Goal: Transaction & Acquisition: Subscribe to service/newsletter

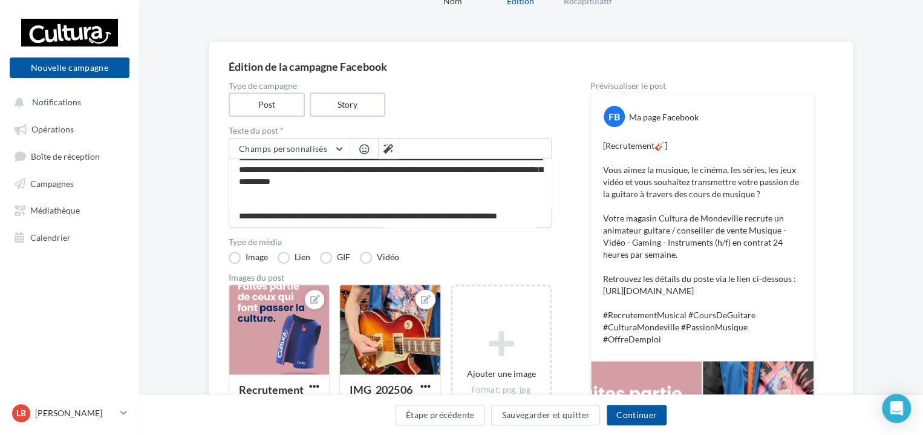
scroll to position [138, 0]
click at [639, 415] on button "Continuer" at bounding box center [637, 415] width 60 height 21
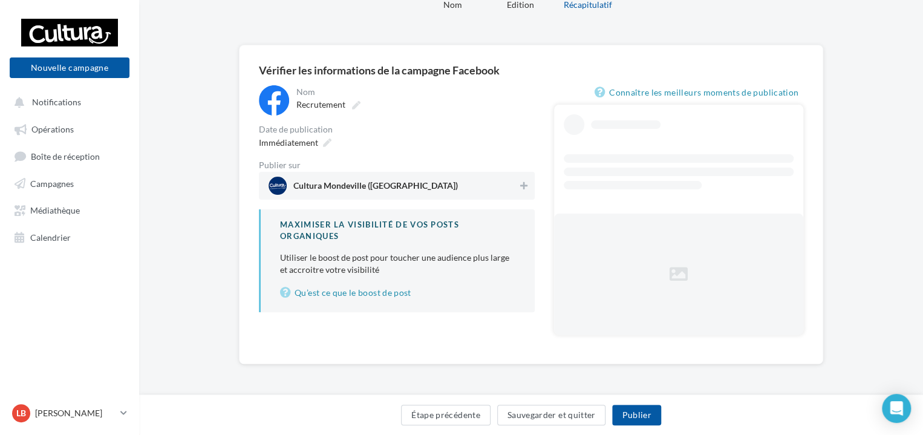
scroll to position [24, 0]
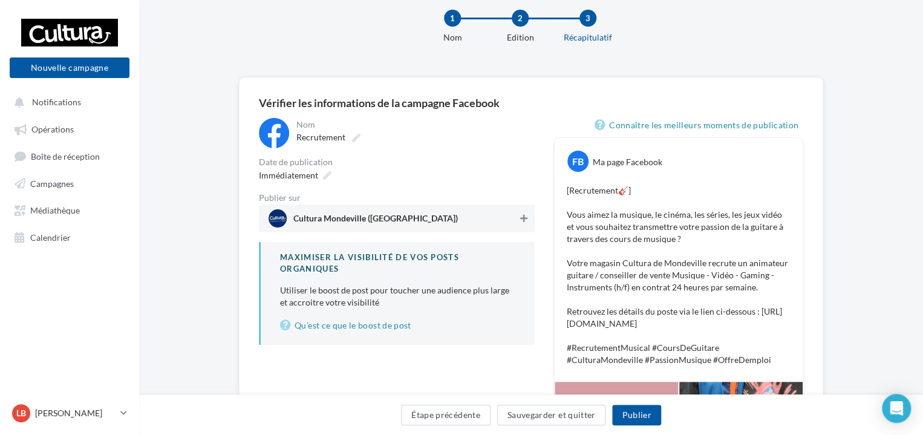
click at [525, 219] on icon at bounding box center [523, 218] width 7 height 8
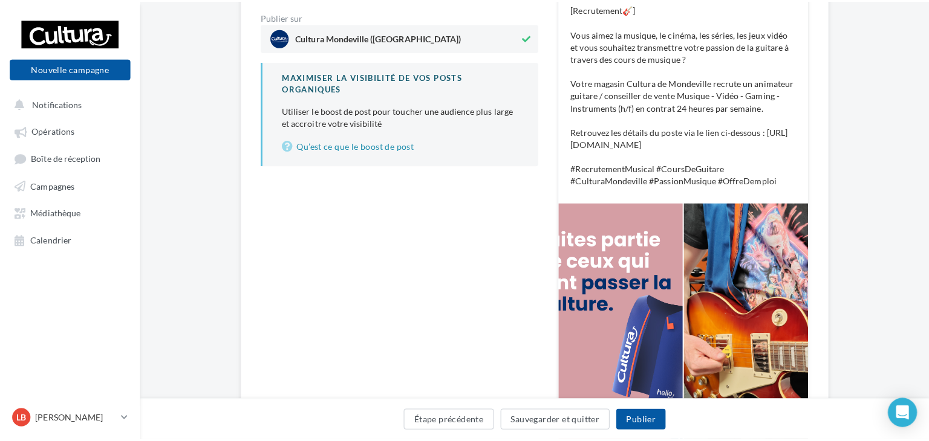
scroll to position [266, 0]
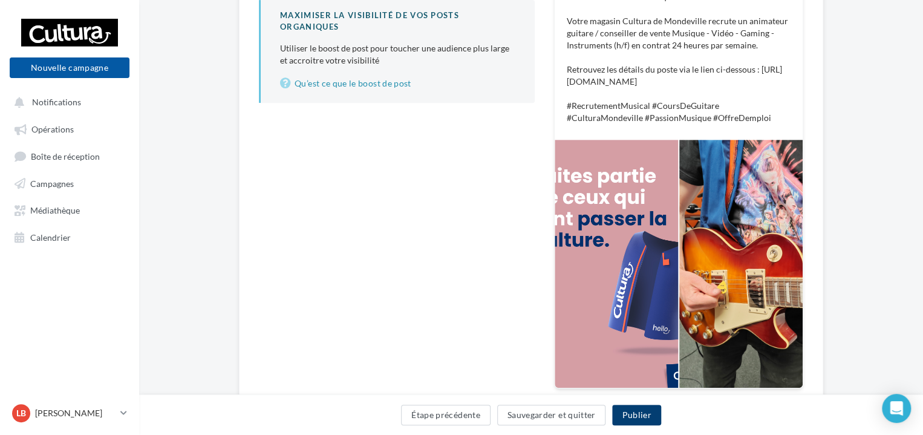
click at [651, 413] on button "Publier" at bounding box center [636, 415] width 48 height 21
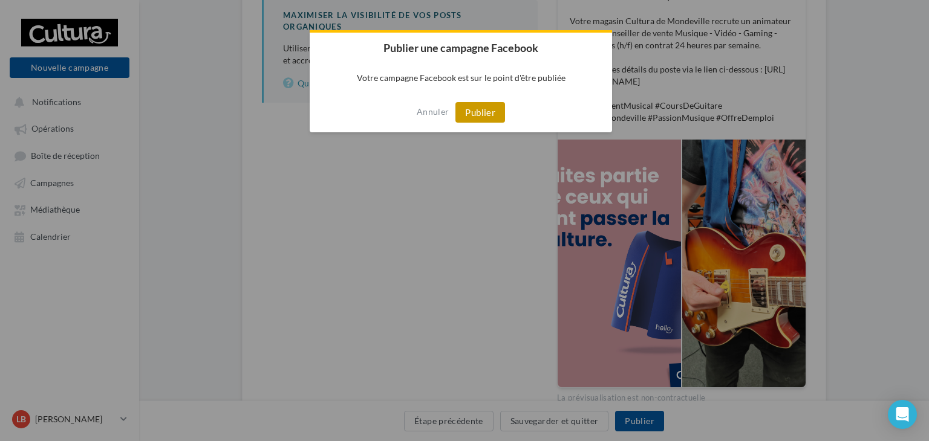
click at [484, 113] on button "Publier" at bounding box center [480, 112] width 50 height 21
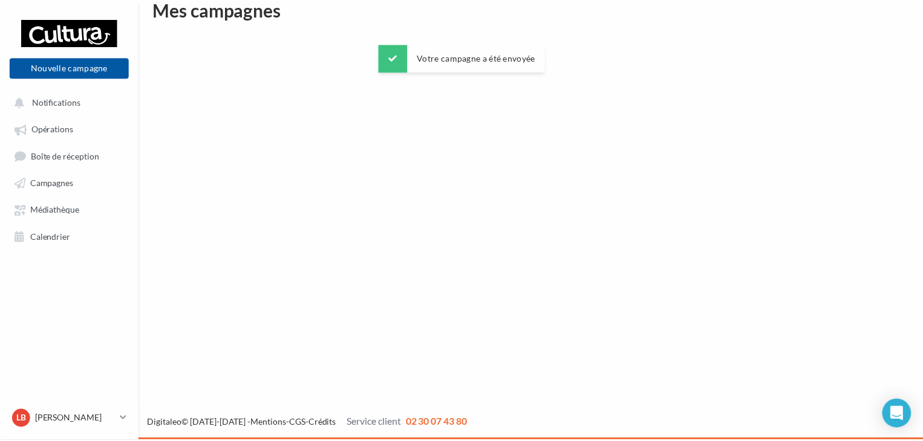
scroll to position [19, 0]
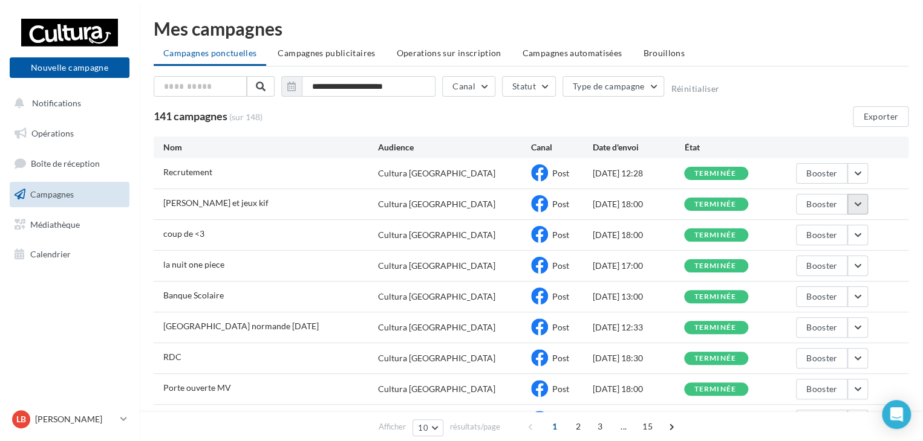
click at [859, 207] on button "button" at bounding box center [857, 204] width 21 height 21
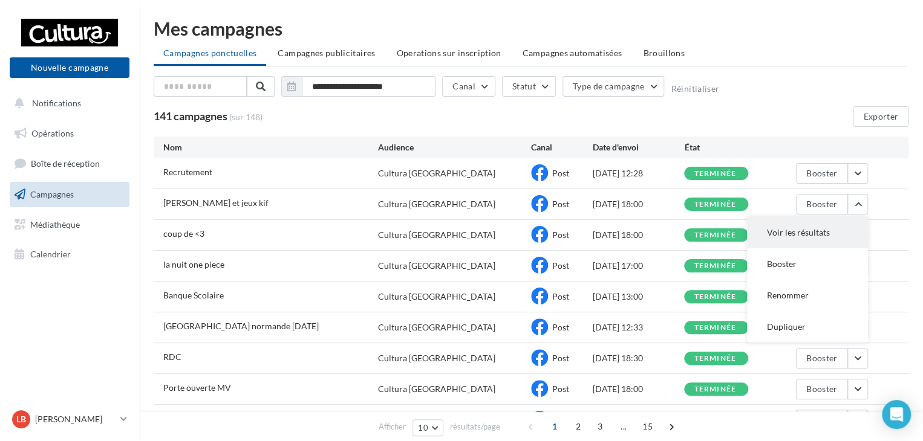
click at [839, 232] on button "Voir les résultats" at bounding box center [807, 232] width 121 height 31
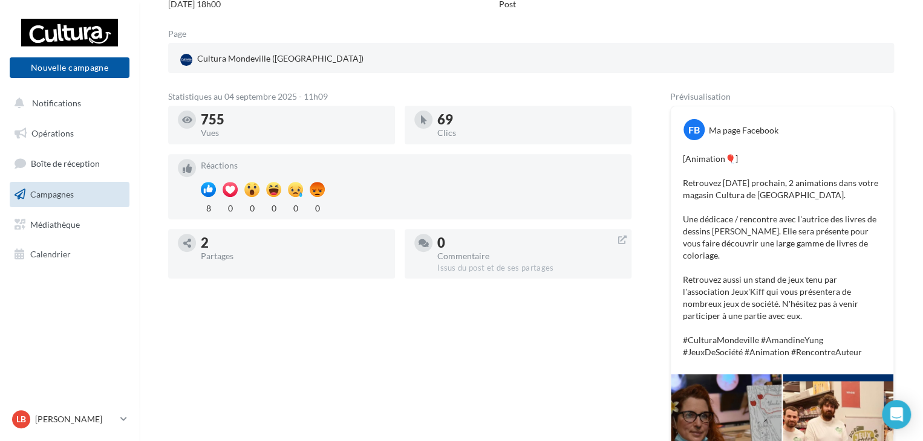
scroll to position [161, 0]
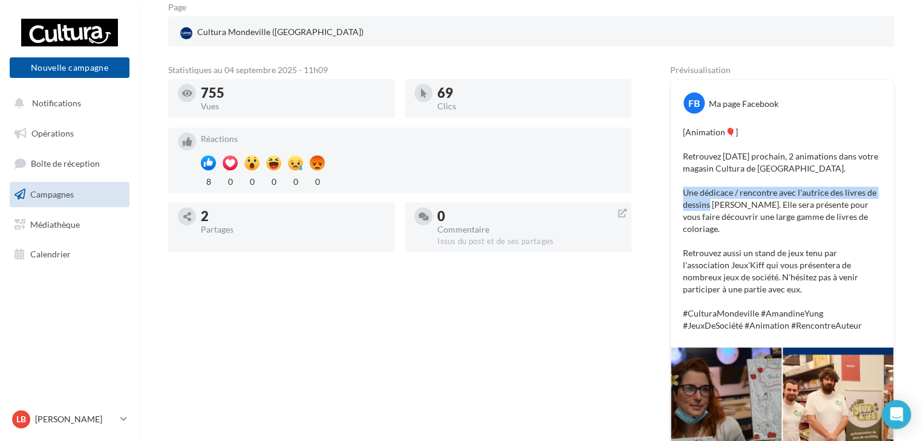
drag, startPoint x: 710, startPoint y: 218, endPoint x: 684, endPoint y: 205, distance: 29.2
click at [684, 205] on p "[Animation🎈] Retrouvez samedi 13 septembre prochain, 2 animations dans votre ma…" at bounding box center [782, 229] width 198 height 206
click at [707, 187] on p "[Animation🎈] Retrouvez samedi 13 septembre prochain, 2 animations dans votre ma…" at bounding box center [782, 229] width 198 height 206
click at [752, 218] on p "[Animation🎈] Retrouvez samedi 13 septembre prochain, 2 animations dans votre ma…" at bounding box center [782, 229] width 198 height 206
click at [777, 174] on p "[Animation🎈] Retrouvez samedi 13 septembre prochain, 2 animations dans votre ma…" at bounding box center [782, 229] width 198 height 206
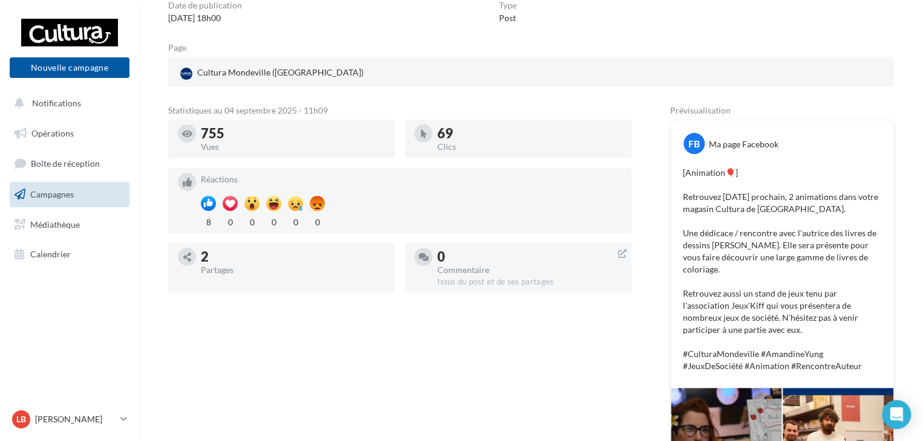
scroll to position [181, 0]
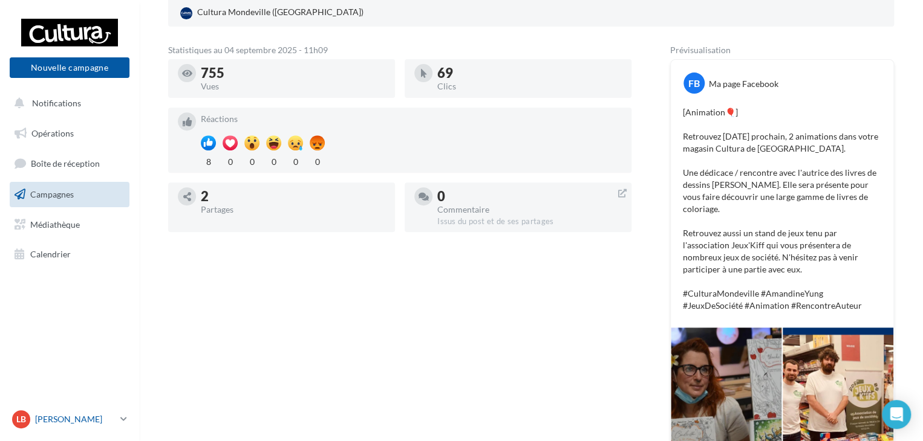
click at [116, 421] on link "LB Lucas BUCHON 00uhdjf4cxpjPQNR5417" at bounding box center [70, 419] width 120 height 23
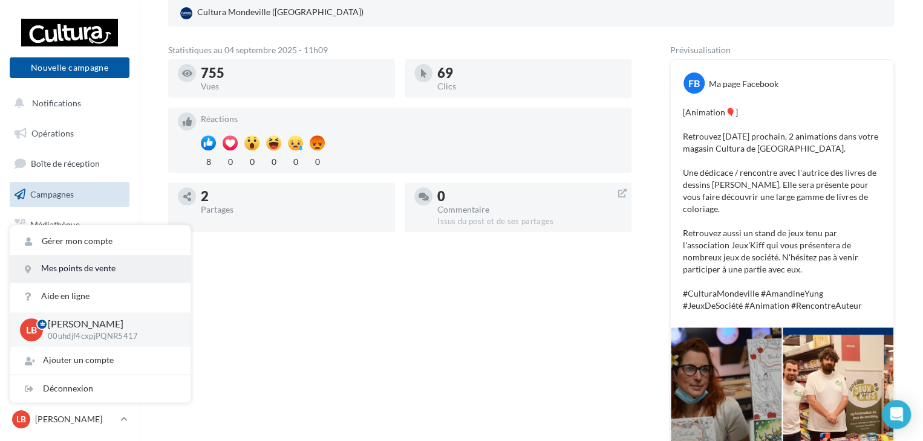
click at [82, 267] on link "Mes points de vente" at bounding box center [100, 268] width 180 height 27
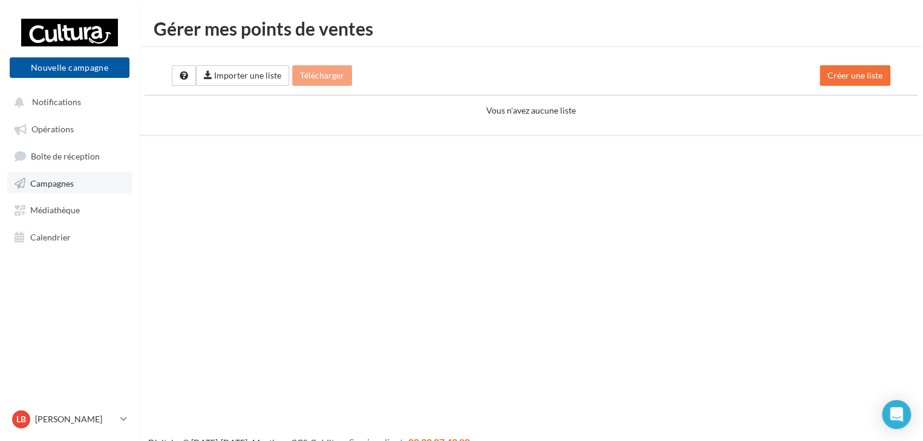
click at [44, 187] on span "Campagnes" at bounding box center [52, 183] width 44 height 10
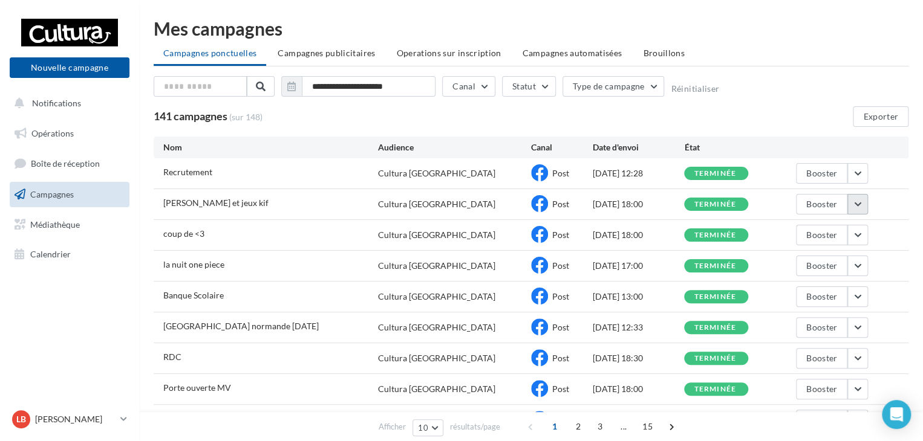
click at [851, 196] on button "button" at bounding box center [857, 204] width 21 height 21
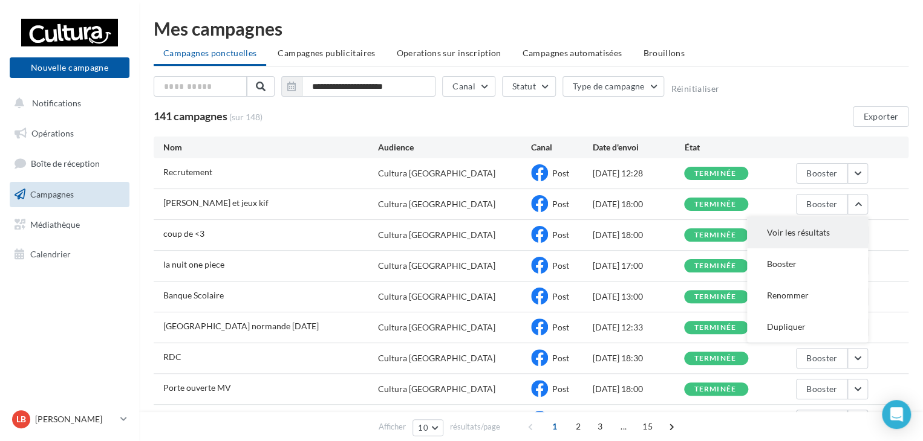
click at [812, 228] on button "Voir les résultats" at bounding box center [807, 232] width 121 height 31
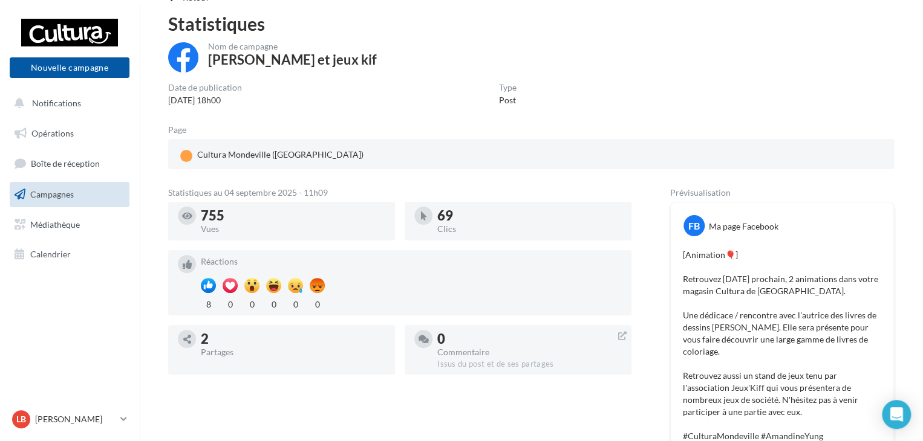
scroll to position [18, 0]
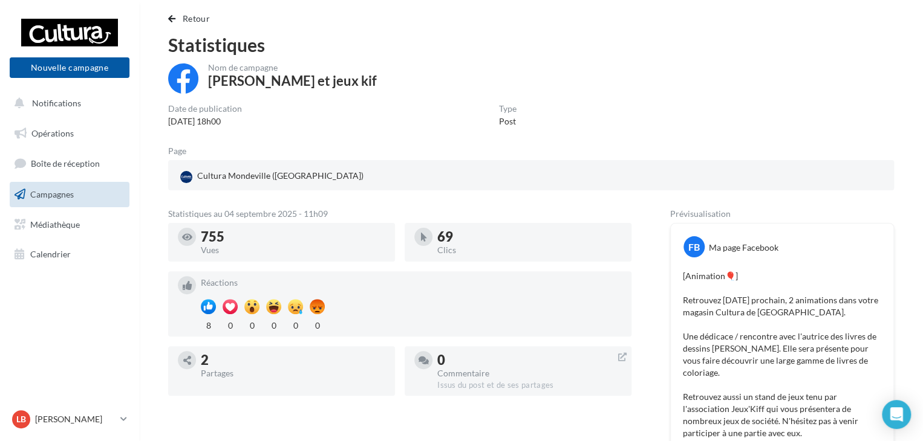
click at [169, 27] on div "Retour Statistiques Nom de campagne amandine yung et jeux kif Date de publicati…" at bounding box center [531, 370] width 755 height 719
click at [169, 22] on span "button" at bounding box center [171, 19] width 7 height 8
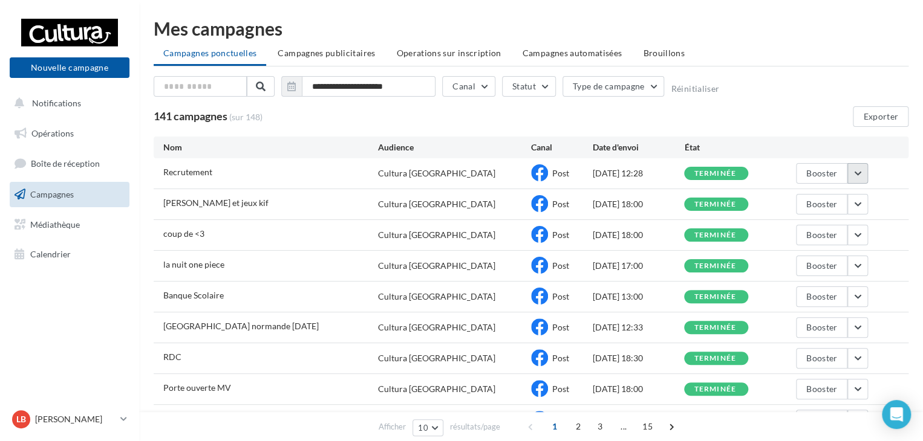
click at [861, 177] on button "button" at bounding box center [857, 173] width 21 height 21
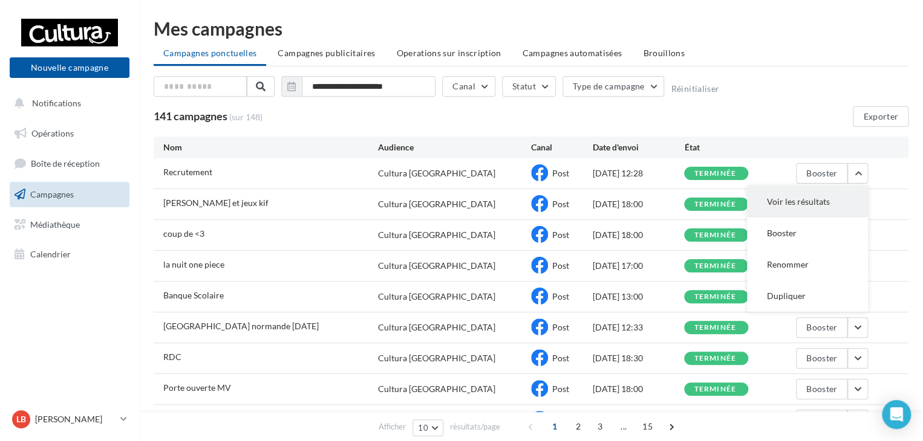
click at [832, 204] on button "Voir les résultats" at bounding box center [807, 201] width 121 height 31
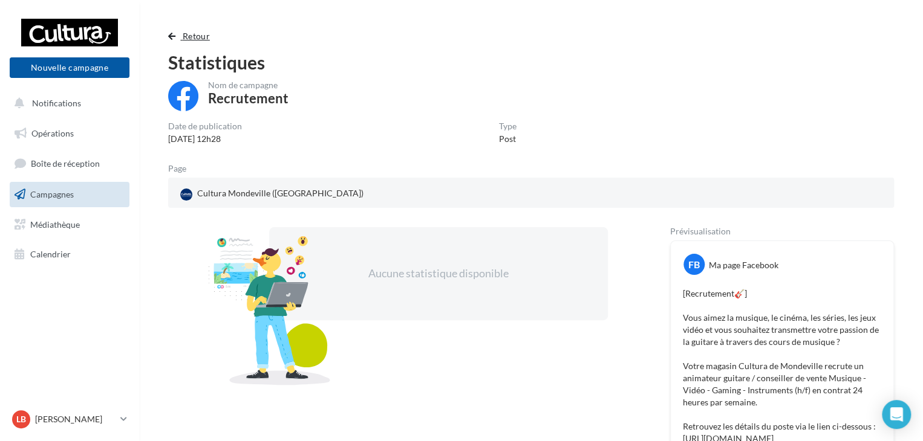
click at [174, 37] on span "button" at bounding box center [171, 36] width 7 height 8
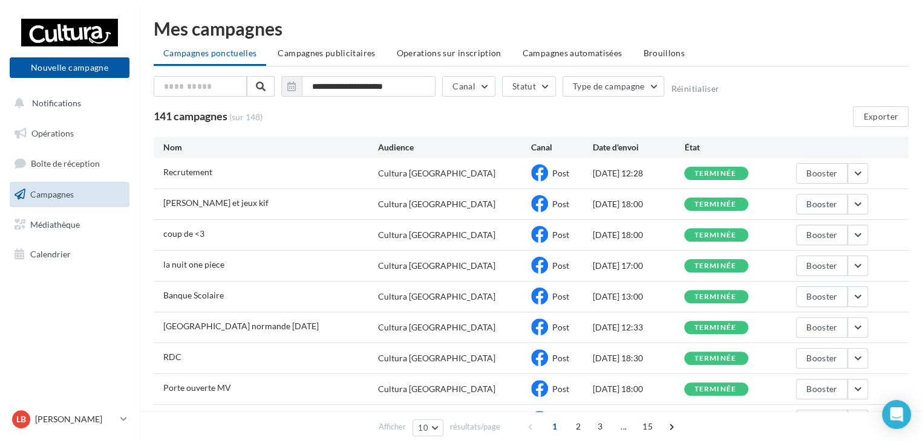
click at [581, 129] on div "**********" at bounding box center [531, 288] width 755 height 424
click at [73, 70] on button "Nouvelle campagne" at bounding box center [70, 67] width 120 height 21
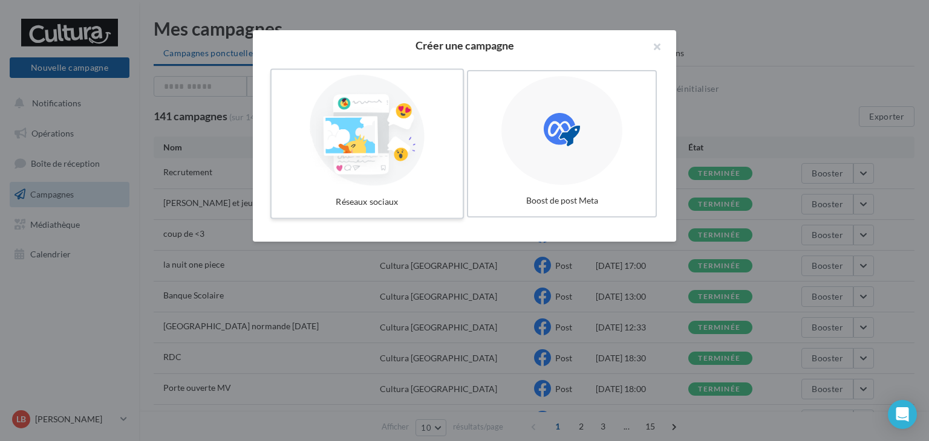
click at [329, 156] on div at bounding box center [366, 130] width 181 height 111
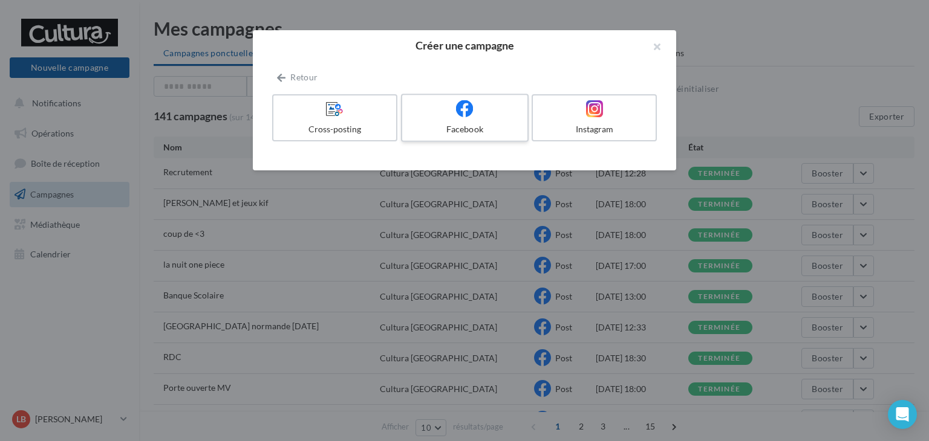
click at [469, 108] on icon at bounding box center [465, 109] width 18 height 18
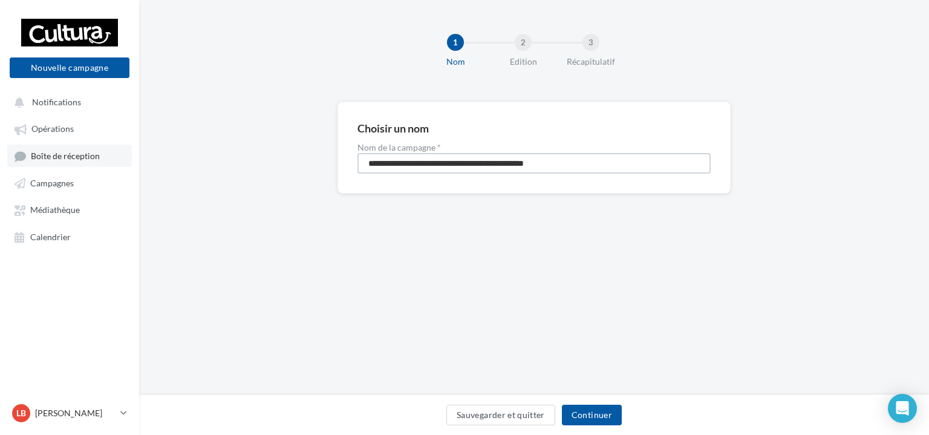
drag, startPoint x: 587, startPoint y: 161, endPoint x: 37, endPoint y: 155, distance: 549.8
click at [37, 155] on div "Nouvelle campagne Nouvelle campagne Notifications Opérations Boîte de réception…" at bounding box center [464, 217] width 929 height 435
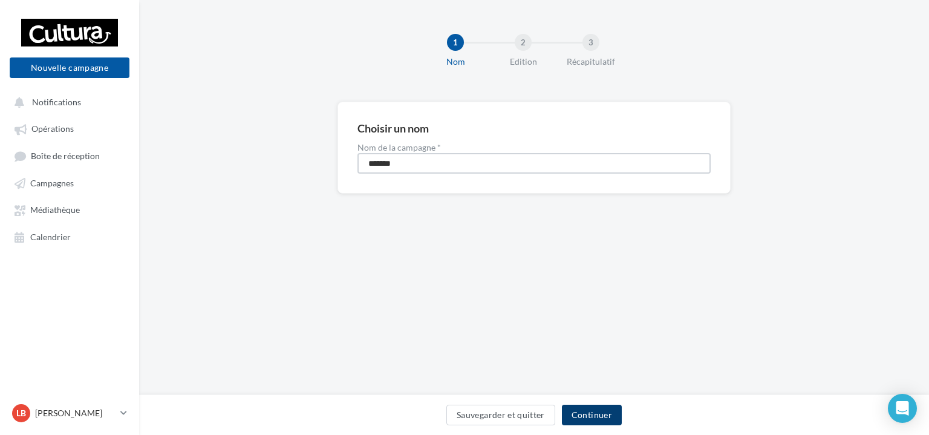
type input "*******"
click at [587, 407] on button "Continuer" at bounding box center [592, 415] width 60 height 21
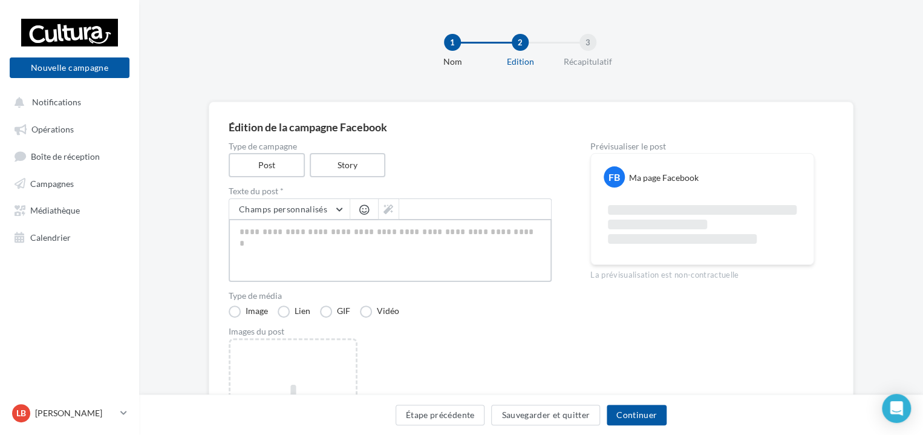
click at [363, 233] on textarea at bounding box center [390, 250] width 323 height 63
paste textarea "**********"
type textarea "**********"
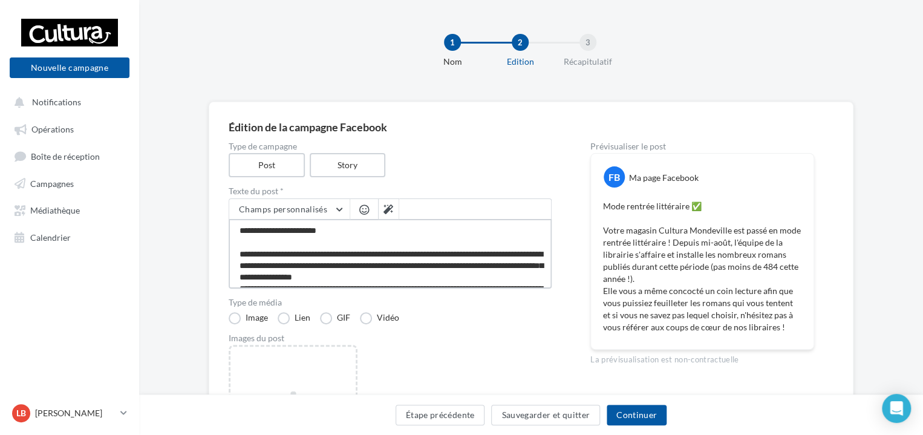
click at [503, 255] on textarea "**********" at bounding box center [390, 254] width 323 height 70
type textarea "**********"
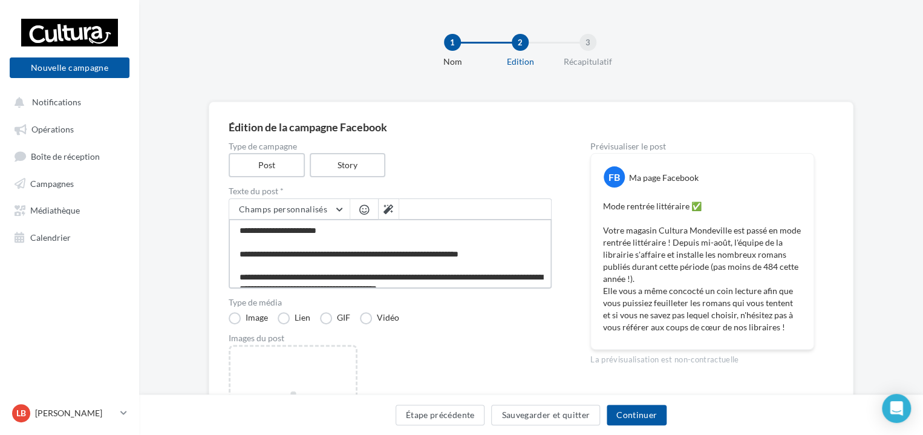
scroll to position [47, 0]
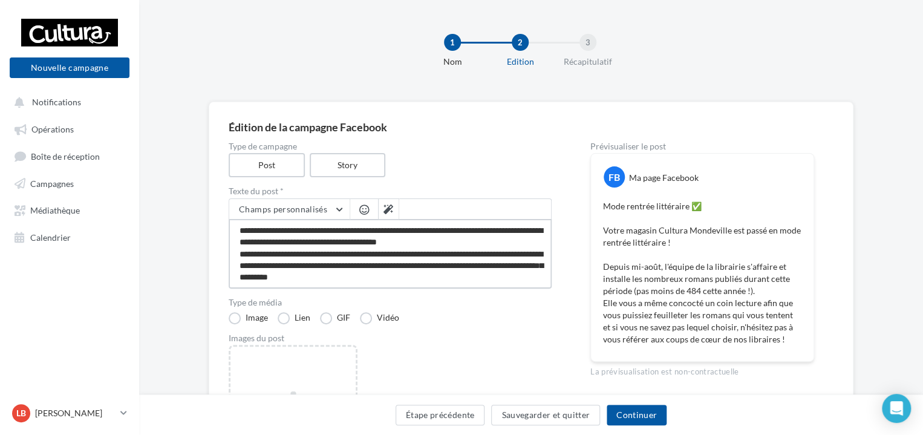
click at [473, 244] on textarea "**********" at bounding box center [390, 254] width 323 height 70
type textarea "**********"
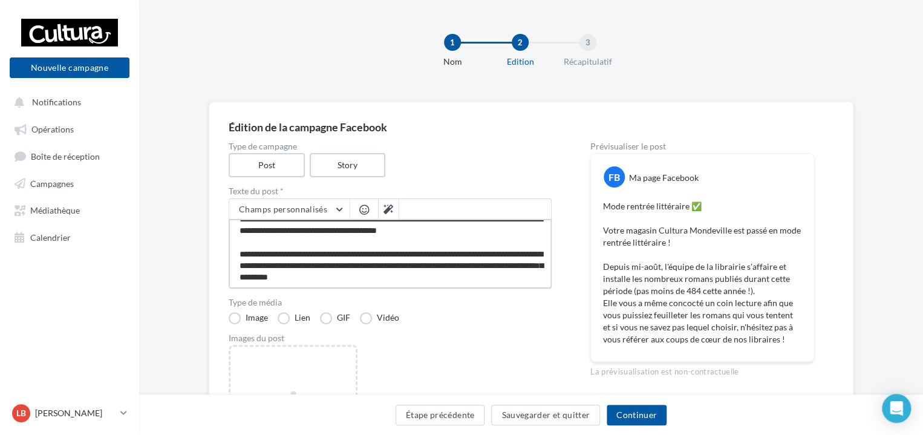
scroll to position [60, 0]
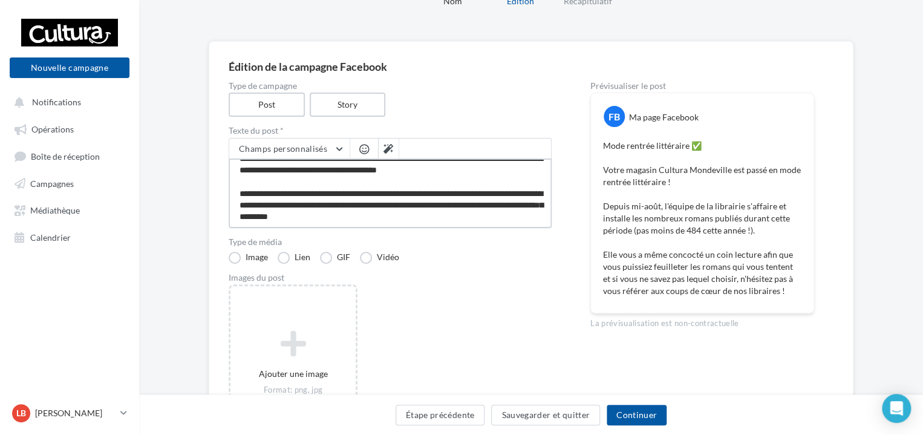
type textarea "**********"
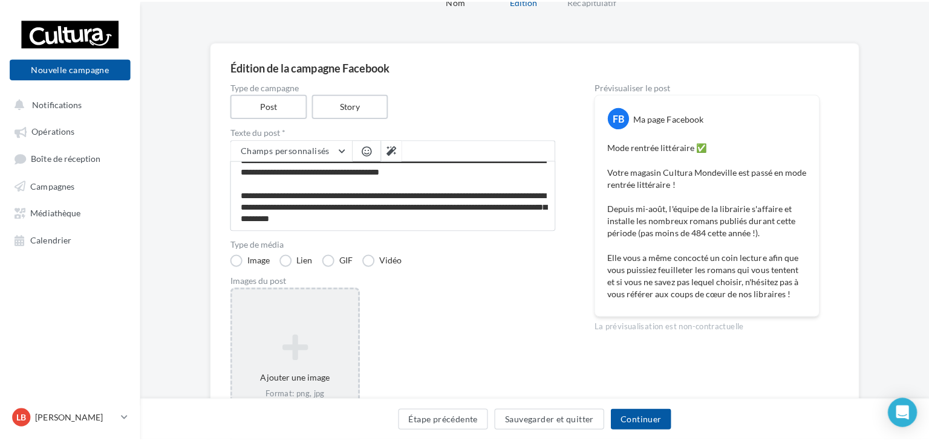
scroll to position [57, 0]
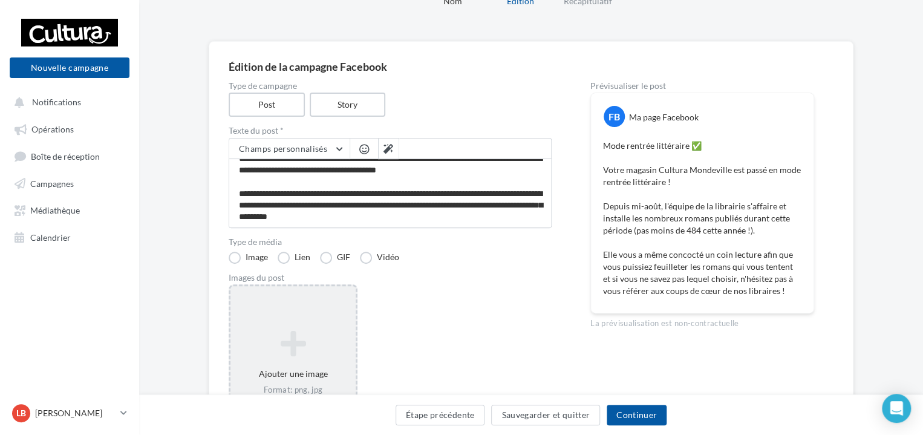
click at [291, 340] on icon at bounding box center [293, 343] width 116 height 29
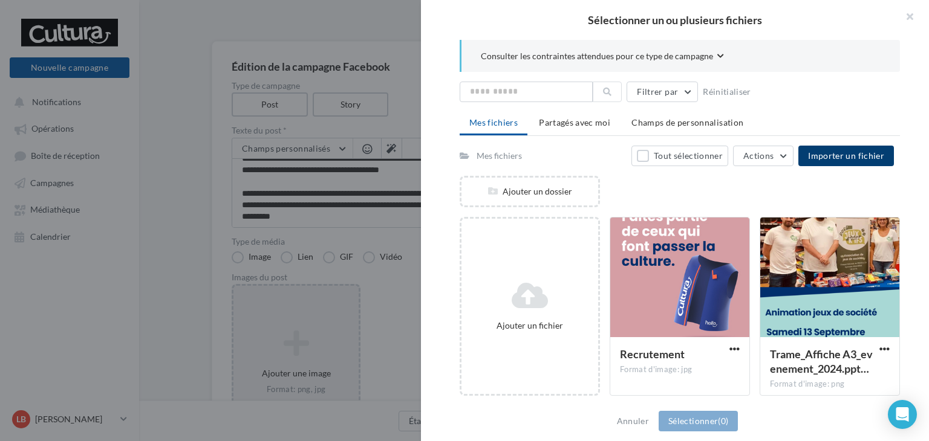
click at [852, 151] on span "Importer un fichier" at bounding box center [846, 156] width 76 height 10
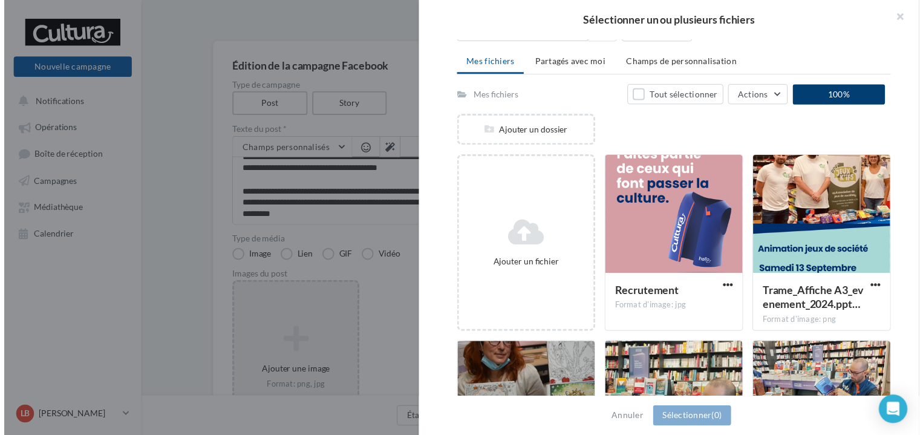
scroll to position [121, 0]
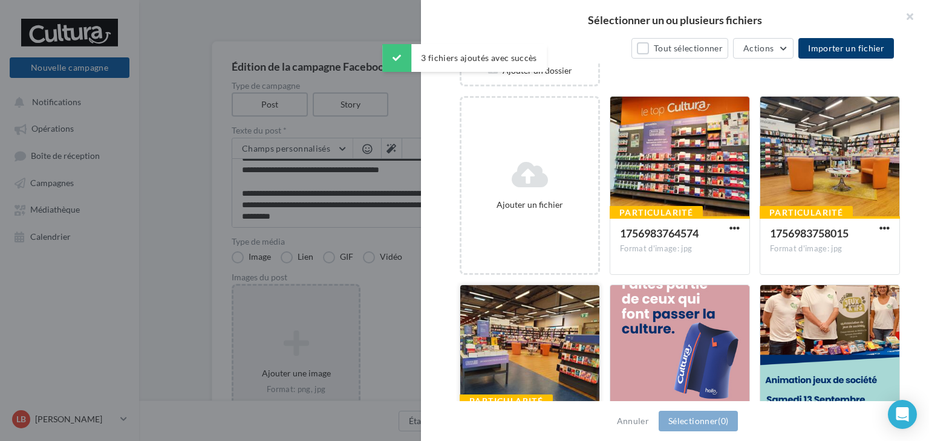
click at [559, 337] on div at bounding box center [529, 345] width 139 height 121
click at [774, 149] on div at bounding box center [829, 157] width 139 height 121
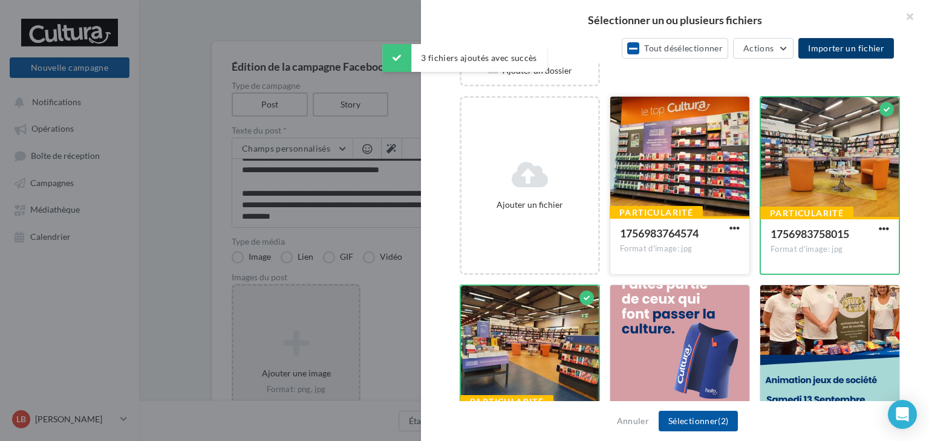
click at [733, 169] on div at bounding box center [679, 157] width 139 height 121
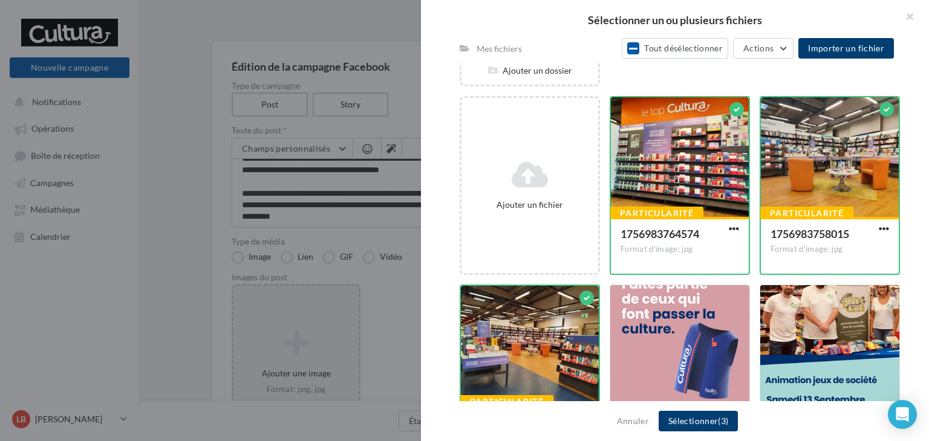
click at [709, 418] on button "Sélectionner (3)" at bounding box center [698, 421] width 79 height 21
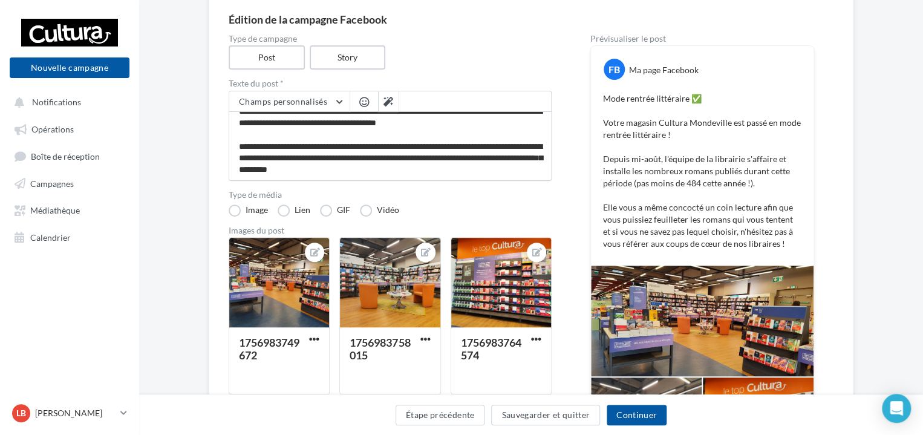
scroll to position [272, 0]
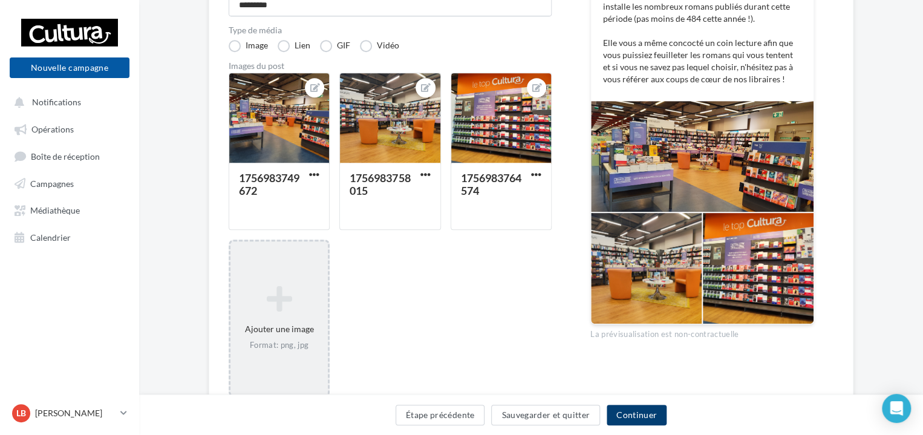
click at [622, 415] on button "Continuer" at bounding box center [637, 415] width 60 height 21
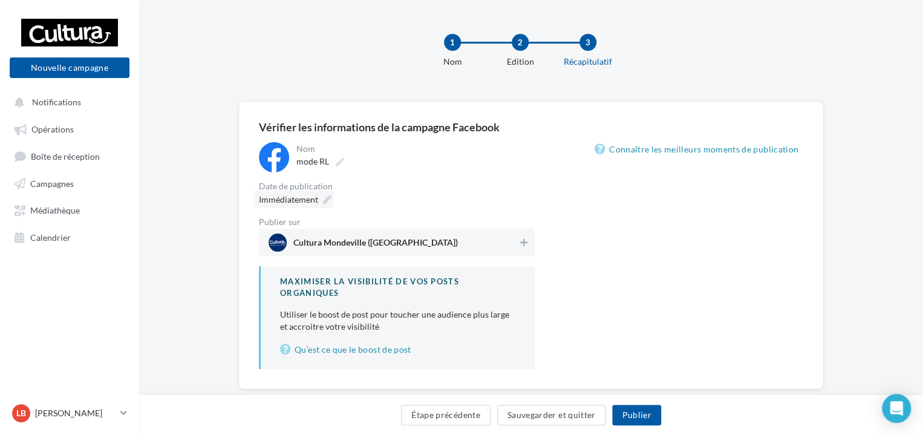
click at [327, 198] on icon at bounding box center [327, 199] width 8 height 8
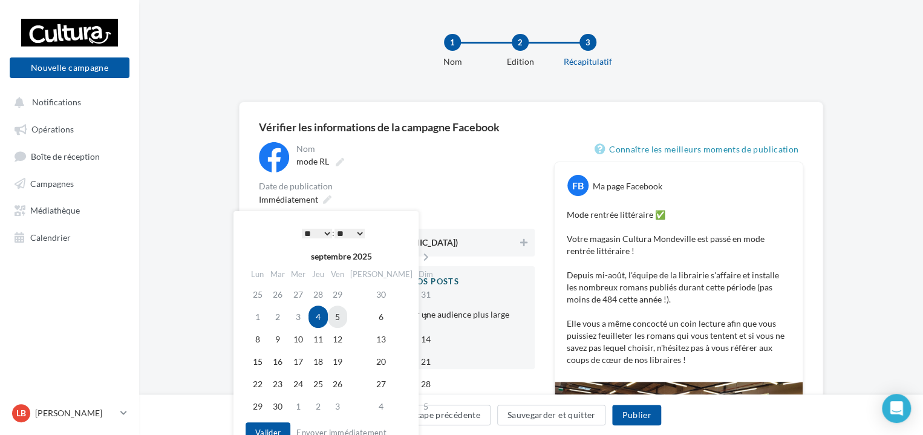
click at [347, 318] on td "5" at bounding box center [337, 316] width 19 height 22
click at [326, 233] on select "* * * * * * * * * * ** ** ** ** ** ** ** ** ** ** ** ** ** **" at bounding box center [317, 234] width 30 height 10
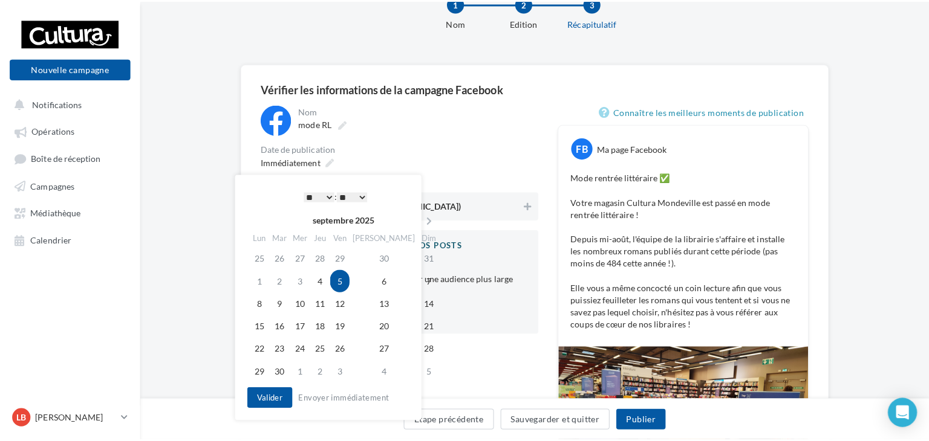
scroll to position [60, 0]
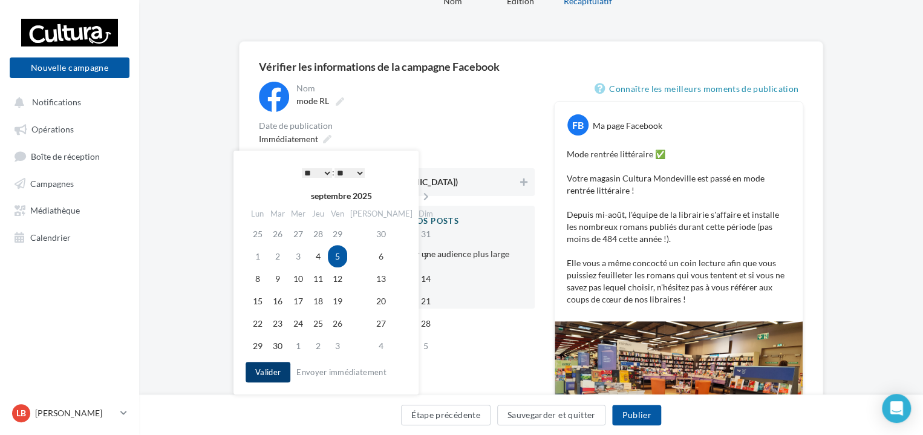
click at [260, 374] on button "Valider" at bounding box center [268, 372] width 45 height 21
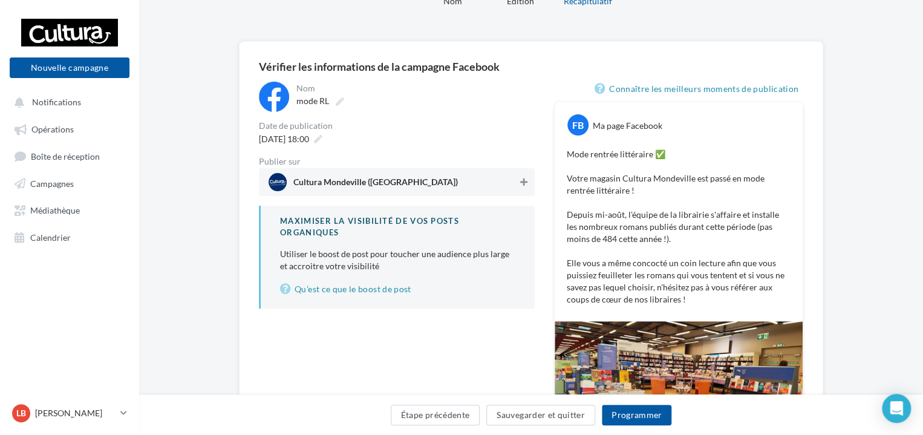
click at [527, 184] on button at bounding box center [524, 182] width 12 height 15
click at [645, 411] on button "Programmer" at bounding box center [637, 415] width 70 height 21
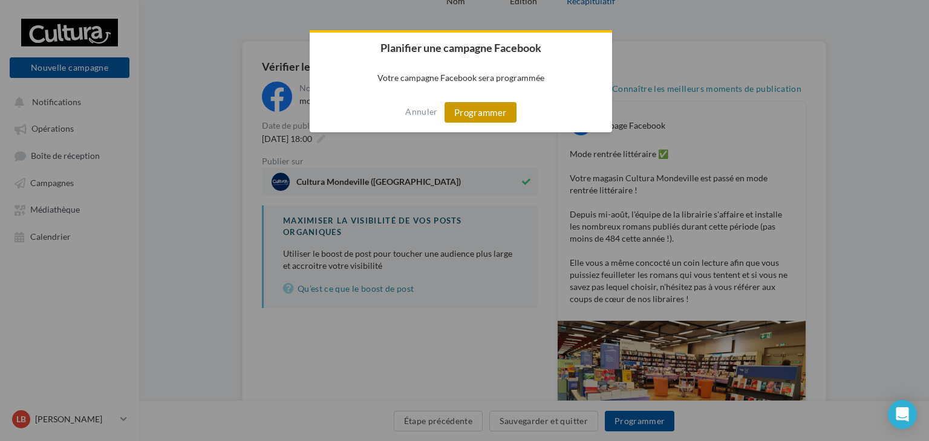
click at [496, 108] on button "Programmer" at bounding box center [481, 112] width 72 height 21
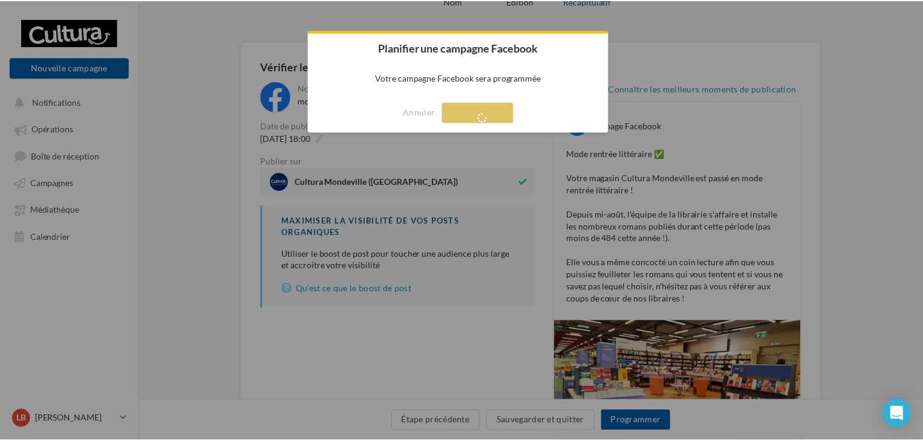
scroll to position [19, 0]
